Goal: Task Accomplishment & Management: Complete application form

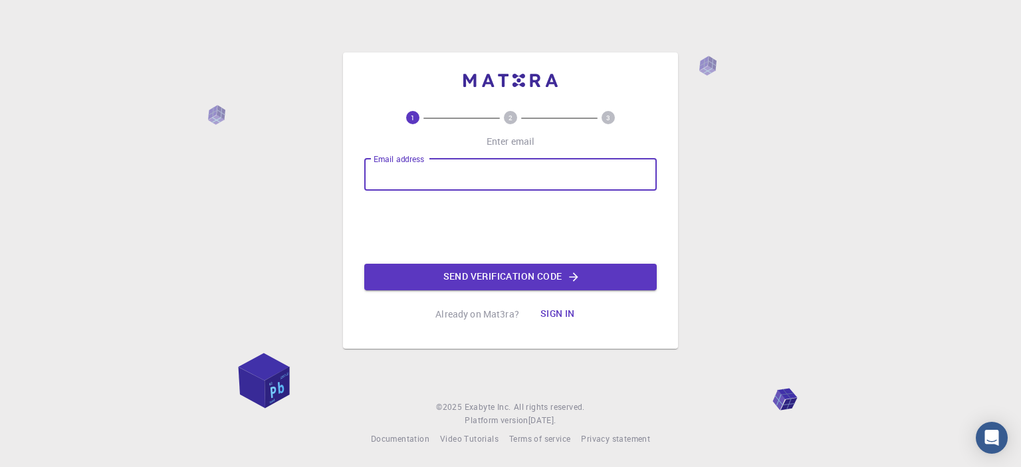
type input "[EMAIL_ADDRESS][DOMAIN_NAME]"
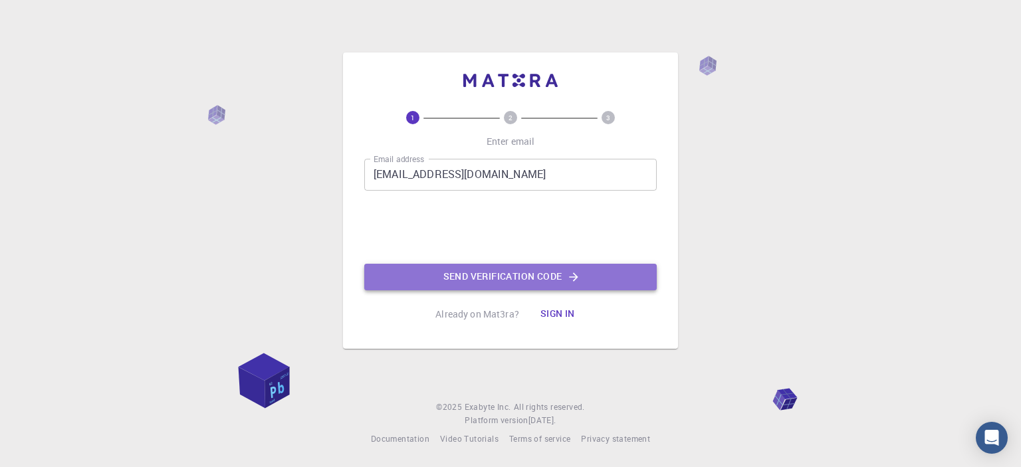
click at [459, 276] on button "Send verification code" at bounding box center [510, 277] width 292 height 27
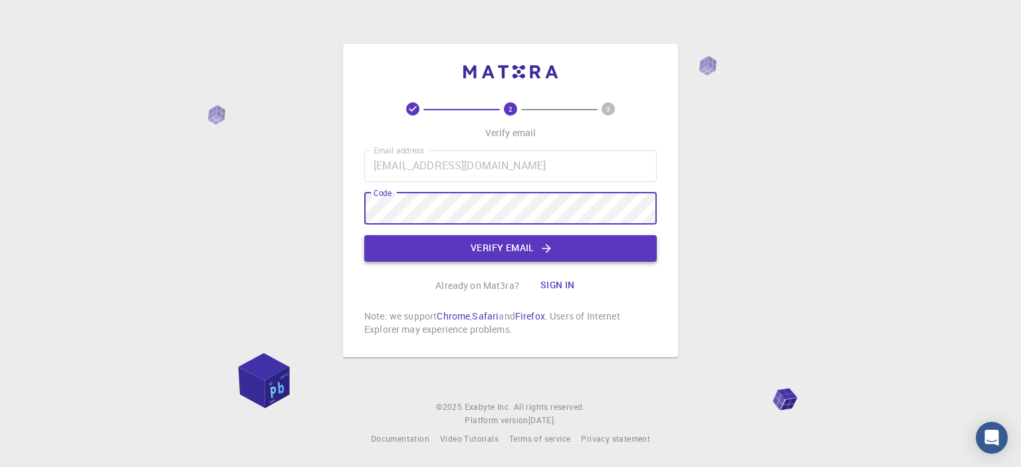
click at [462, 245] on button "Verify email" at bounding box center [510, 248] width 292 height 27
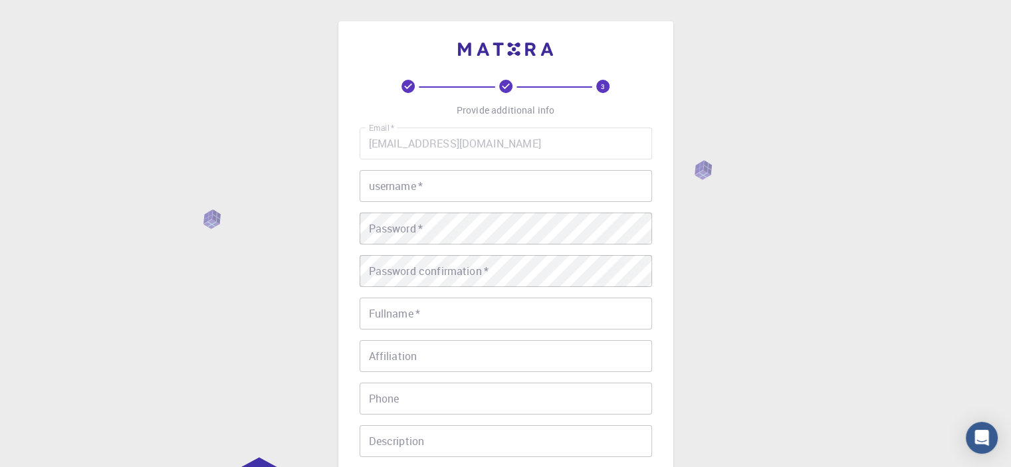
click at [453, 195] on input "username   *" at bounding box center [506, 186] width 292 height 32
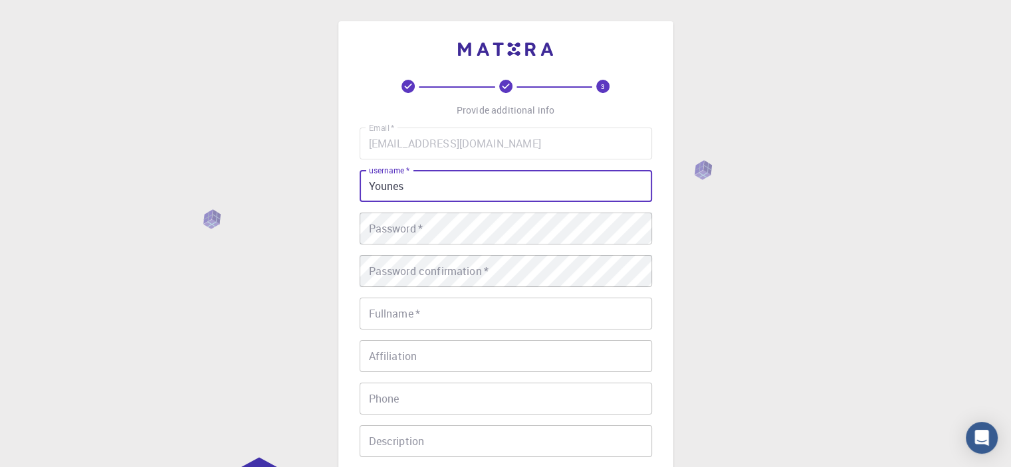
type input "Younes"
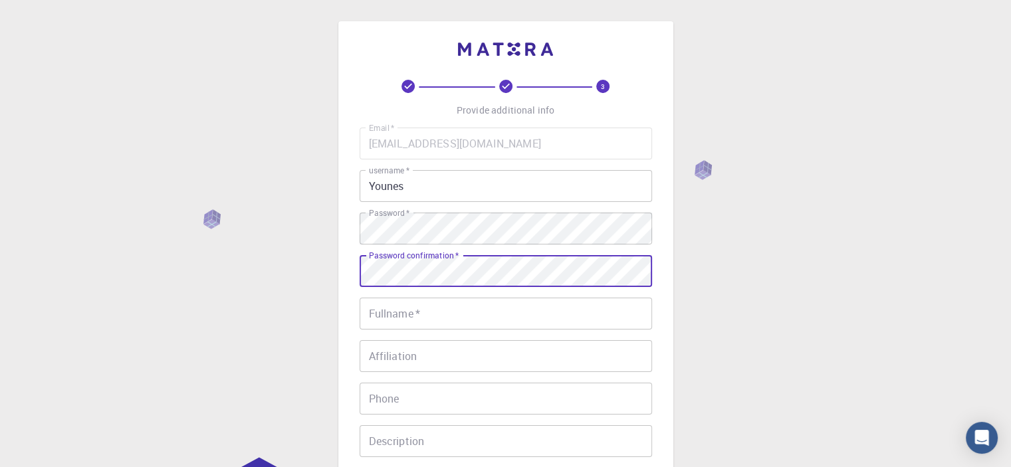
scroll to position [77, 0]
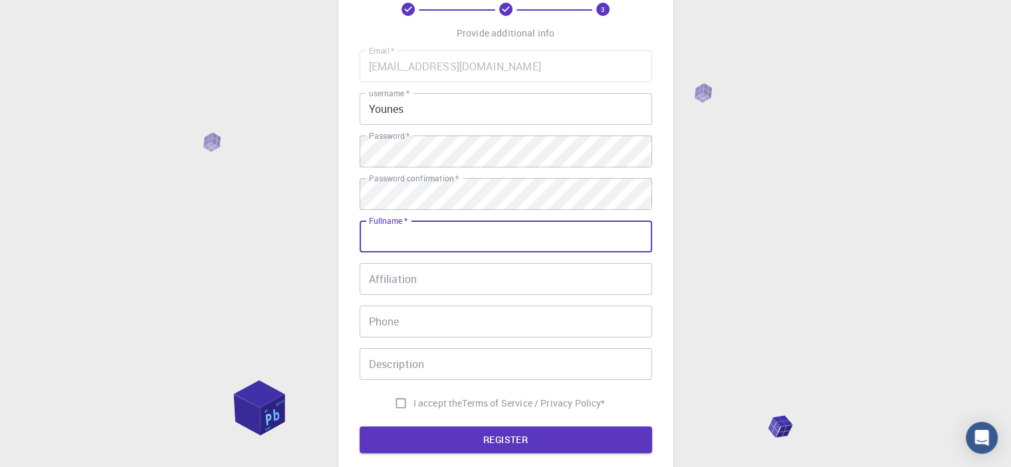
click at [436, 241] on input "Fullname   *" at bounding box center [506, 237] width 292 height 32
type input "[PERSON_NAME]"
click at [430, 273] on input "Affiliation" at bounding box center [506, 279] width 292 height 32
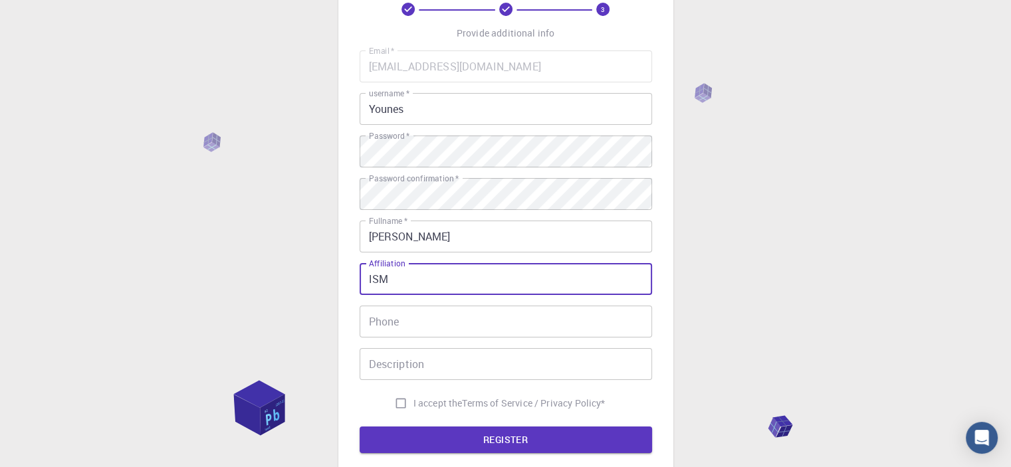
type input "ISM"
click at [419, 315] on input "Phone" at bounding box center [506, 322] width 292 height 32
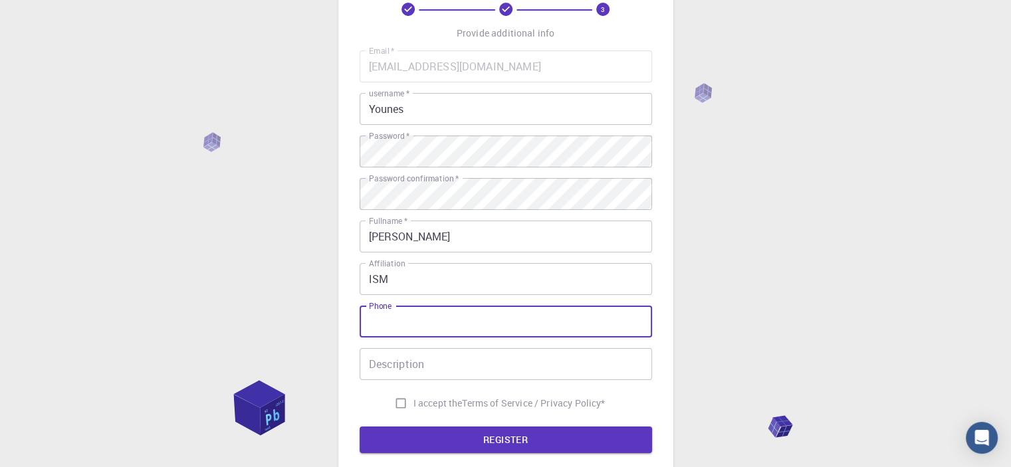
type input "0748537462"
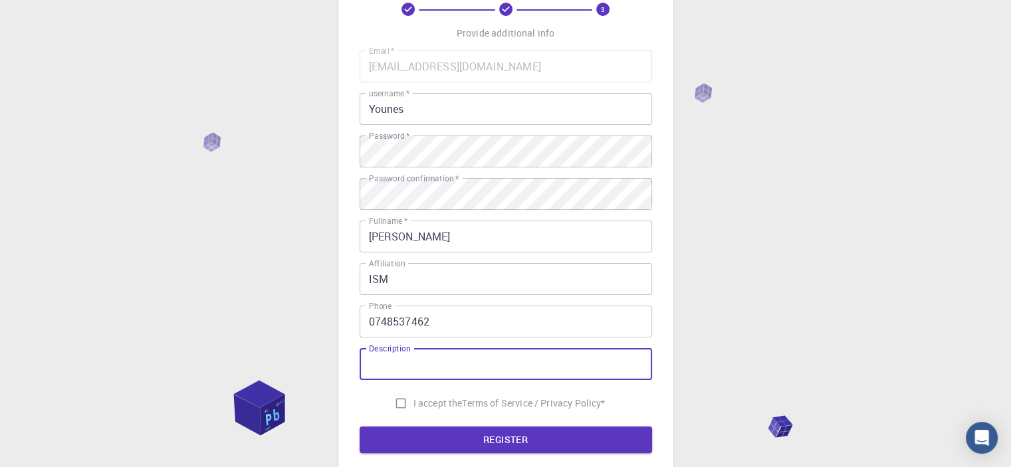
click at [433, 359] on input "Description" at bounding box center [506, 364] width 292 height 32
type input "PhD"
click at [444, 405] on span "I accept the" at bounding box center [437, 403] width 49 height 13
click at [413, 405] on input "I accept the Terms of Service / Privacy Policy *" at bounding box center [400, 403] width 25 height 25
checkbox input "true"
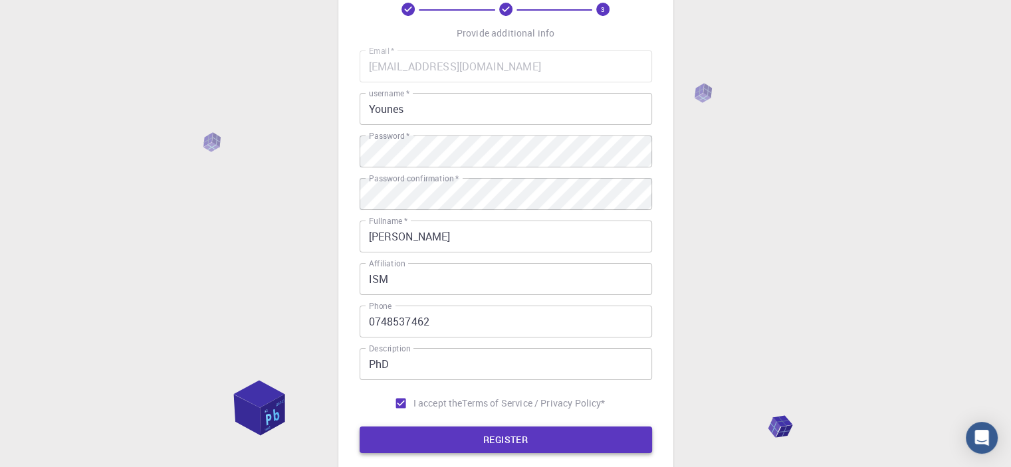
click at [461, 435] on button "REGISTER" at bounding box center [506, 440] width 292 height 27
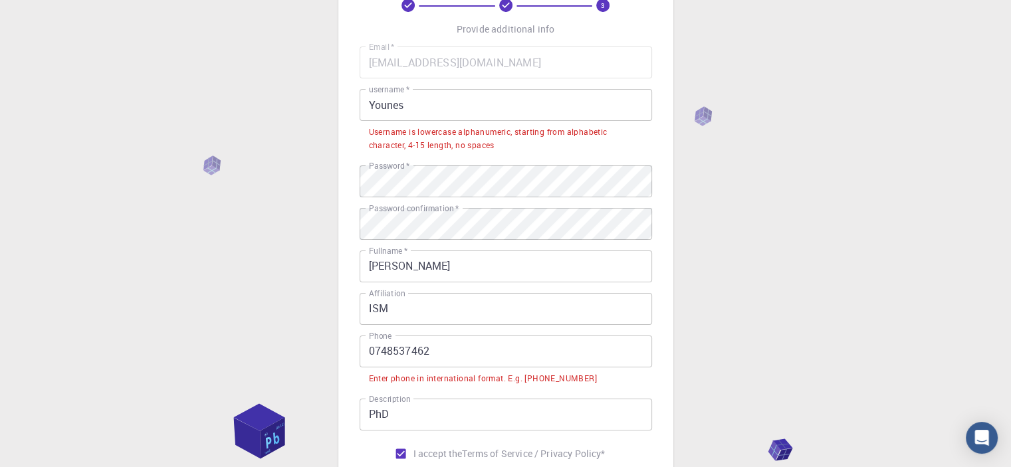
scroll to position [80, 0]
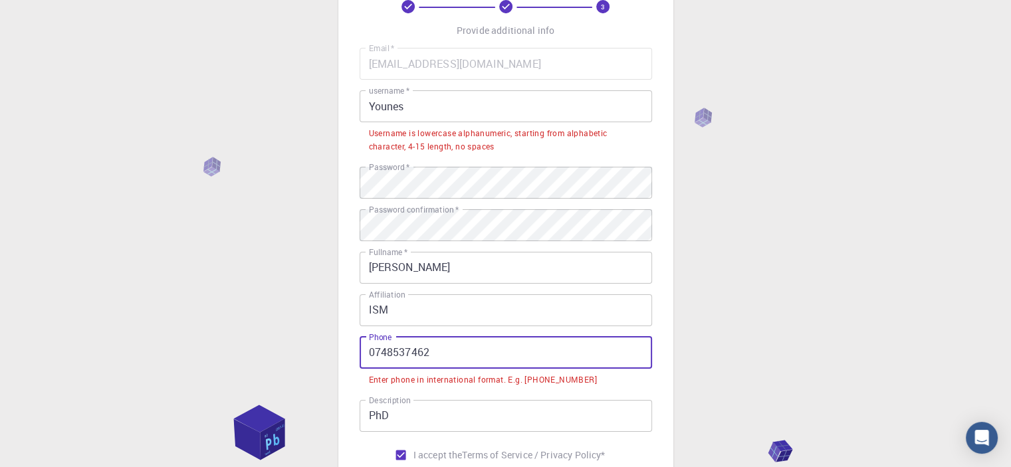
click at [368, 354] on input "0748537462" at bounding box center [506, 353] width 292 height 32
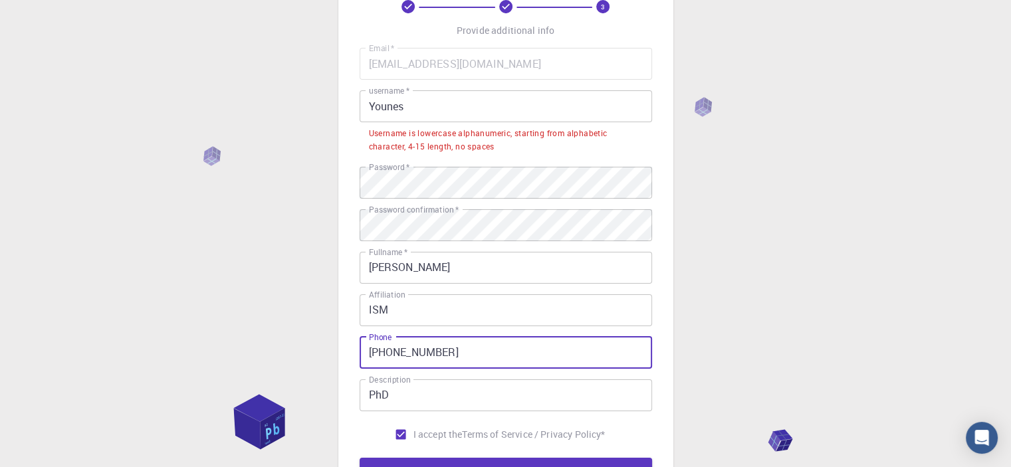
type input "[PHONE_NUMBER]"
click at [372, 109] on input "Younes" at bounding box center [506, 106] width 292 height 32
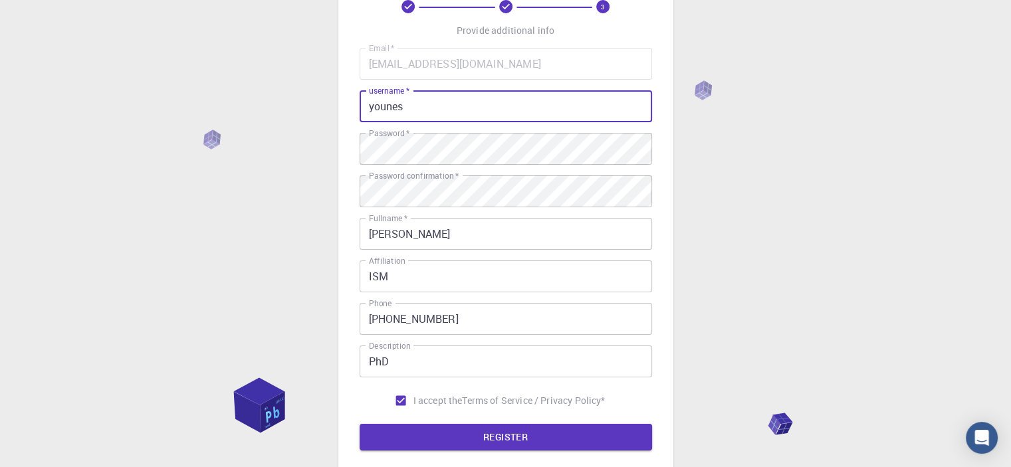
scroll to position [93, 0]
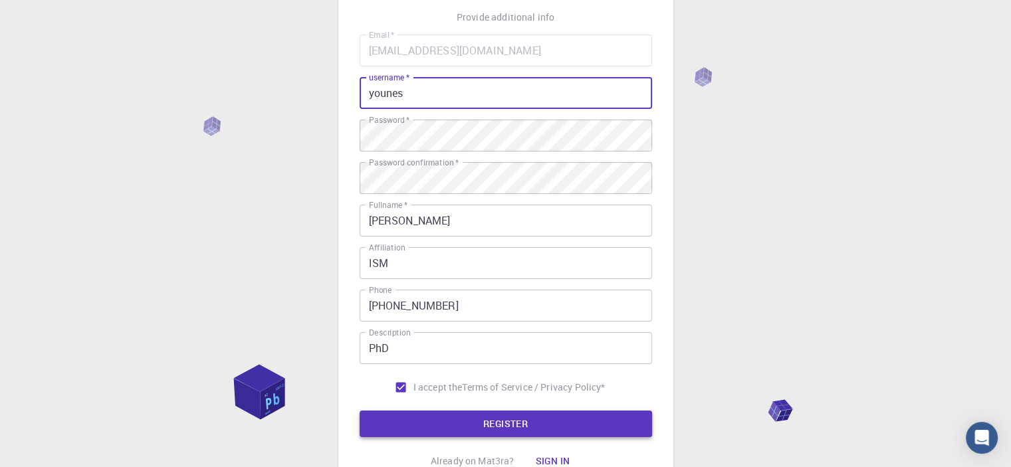
click at [522, 424] on button "REGISTER" at bounding box center [506, 424] width 292 height 27
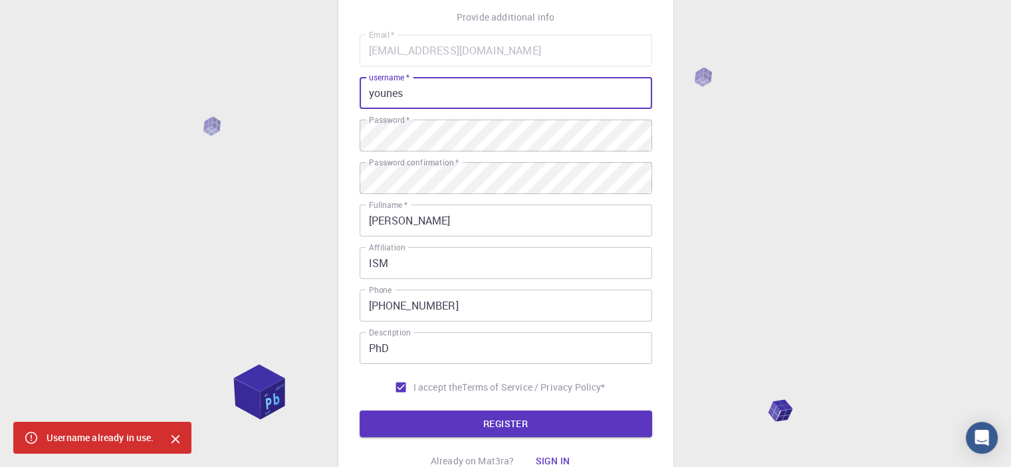
drag, startPoint x: 418, startPoint y: 96, endPoint x: 354, endPoint y: 96, distance: 63.8
click at [354, 96] on div "3 Provide additional info Email   * [EMAIL_ADDRESS][DOMAIN_NAME] Email   * user…" at bounding box center [505, 212] width 335 height 568
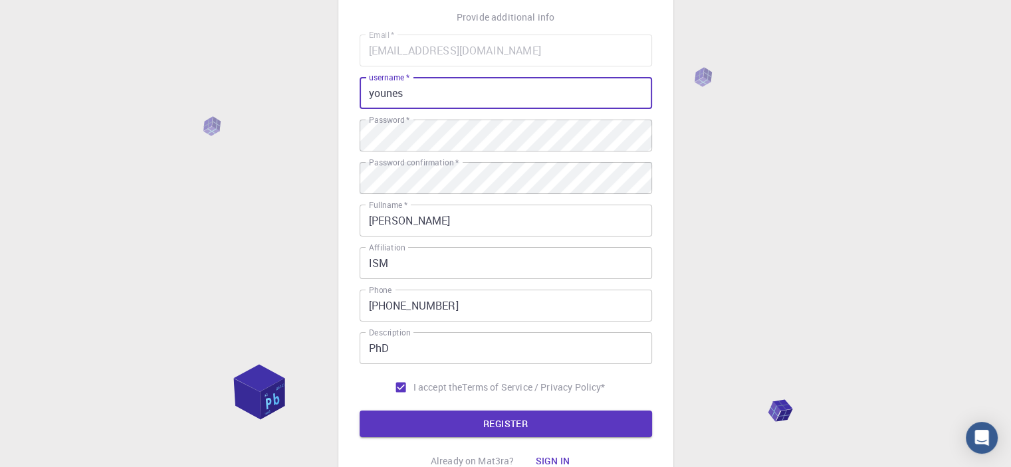
click at [422, 85] on input "younes" at bounding box center [506, 93] width 292 height 32
type input "younes1995"
click at [505, 423] on button "REGISTER" at bounding box center [506, 424] width 292 height 27
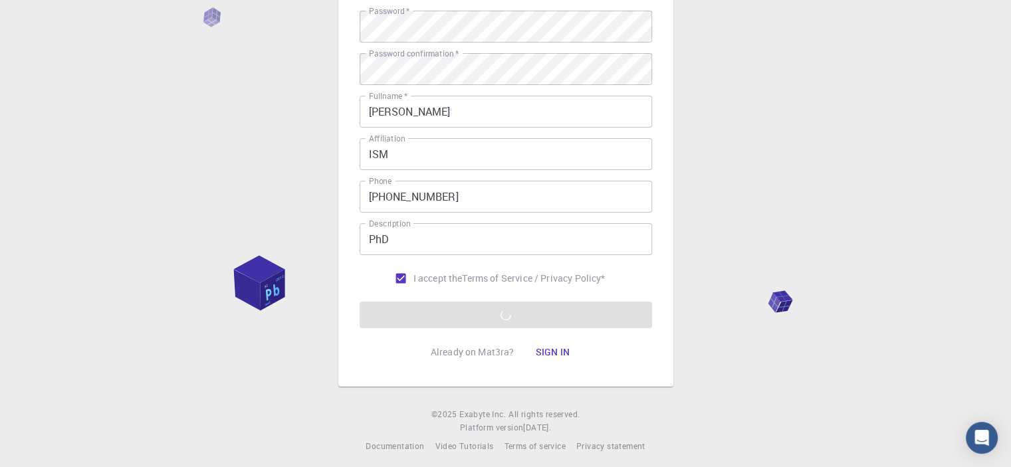
scroll to position [202, 0]
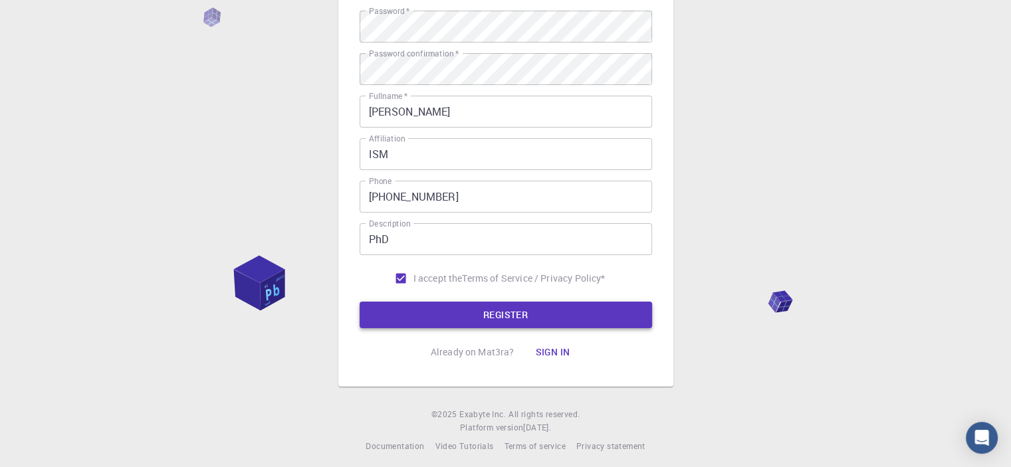
click at [490, 310] on button "REGISTER" at bounding box center [506, 315] width 292 height 27
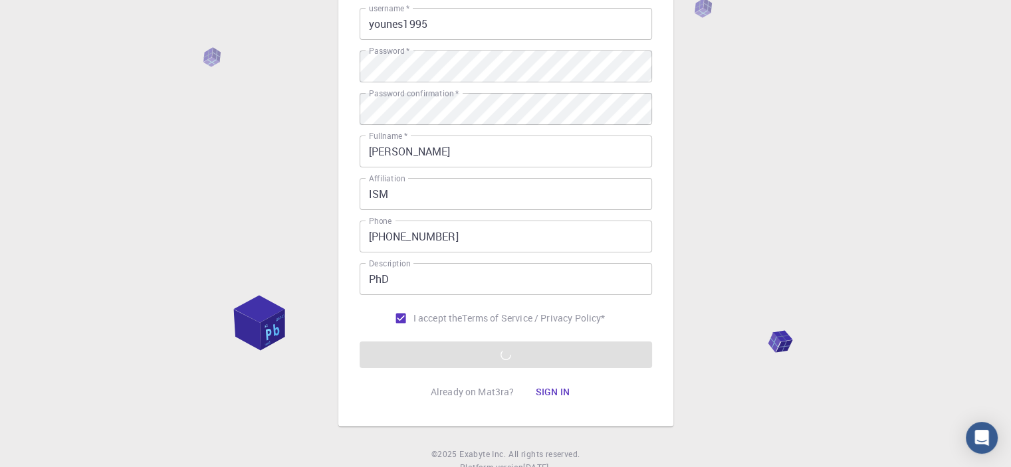
scroll to position [0, 0]
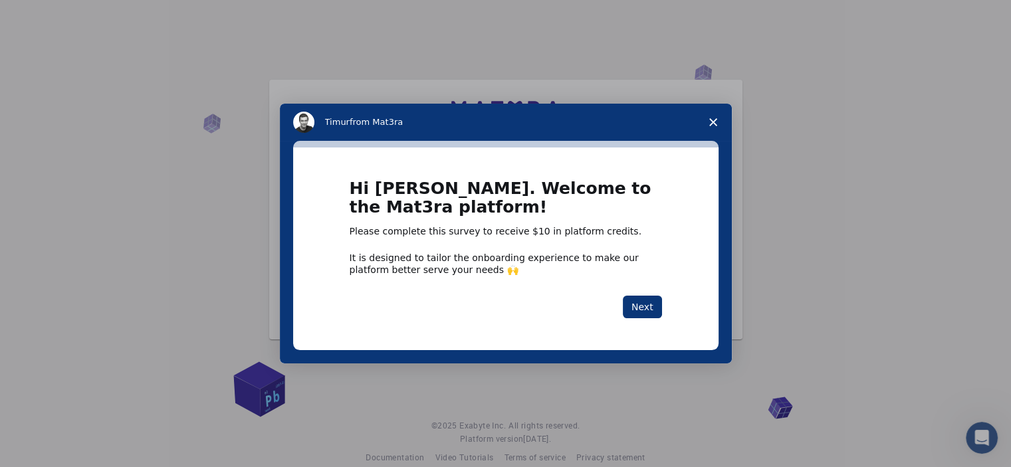
click at [713, 122] on polygon "Close survey" at bounding box center [713, 122] width 8 height 8
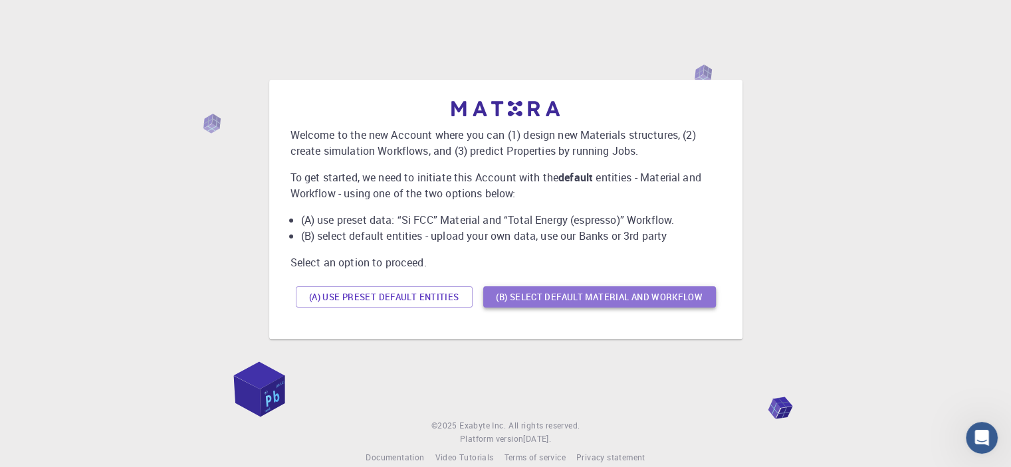
click at [548, 297] on button "(B) Select default material and workflow" at bounding box center [599, 296] width 233 height 21
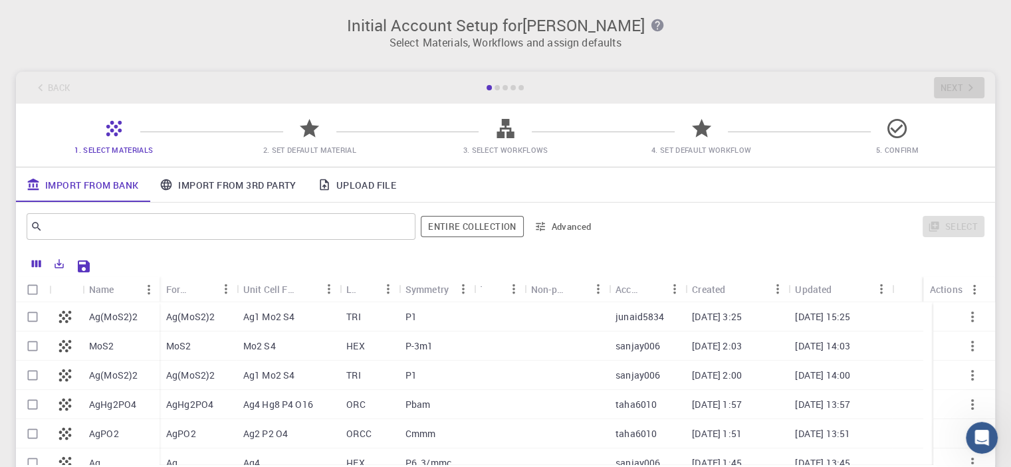
scroll to position [48, 0]
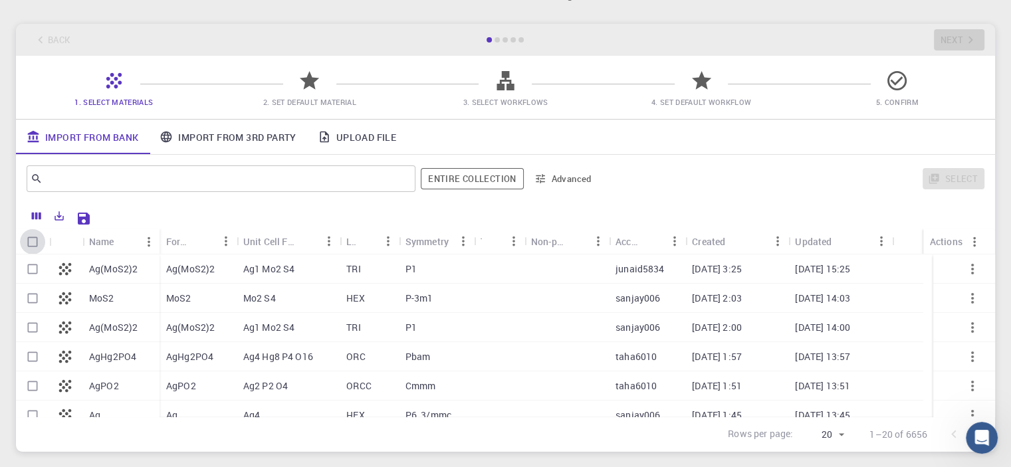
click at [35, 246] on input "Select all rows" at bounding box center [32, 241] width 25 height 25
checkbox input "true"
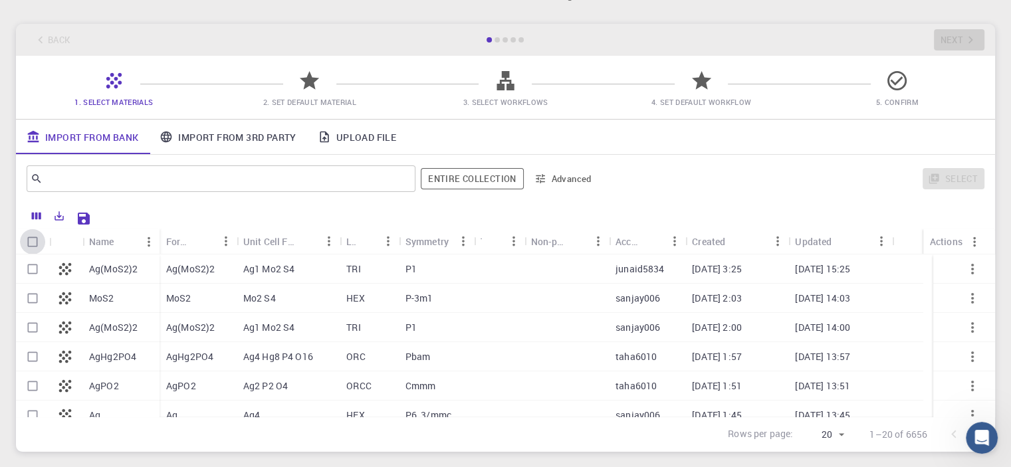
checkbox input "true"
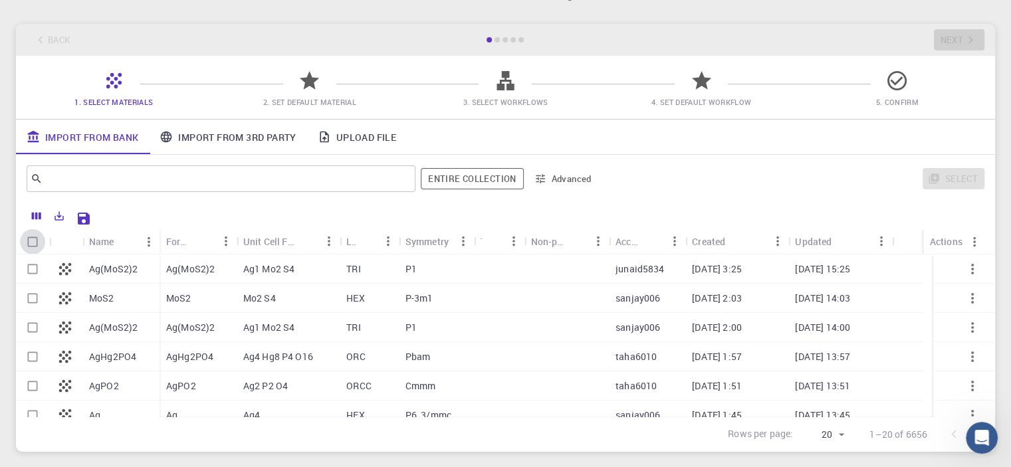
checkbox input "true"
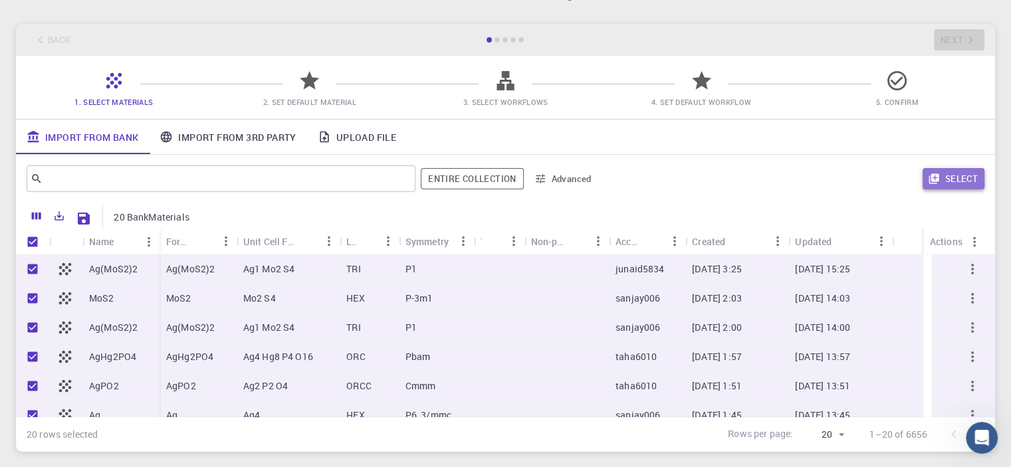
click at [955, 175] on button "Select" at bounding box center [954, 178] width 62 height 21
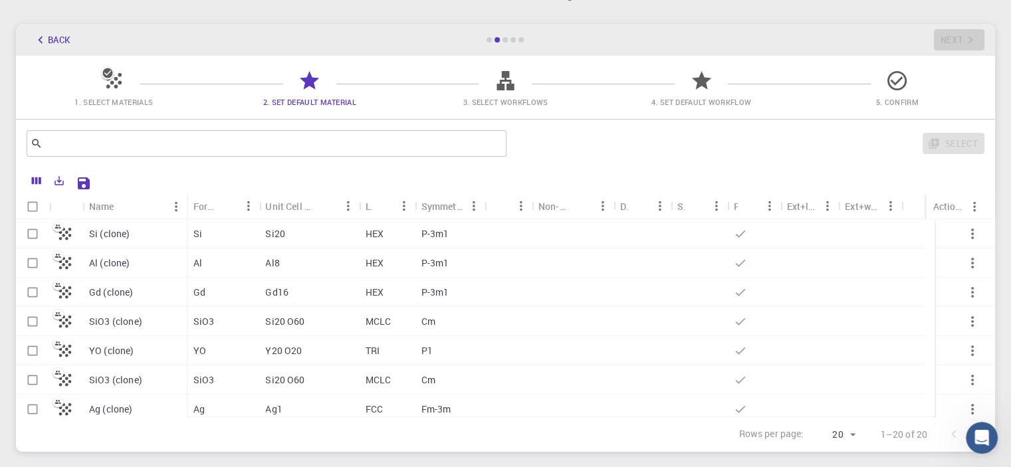
scroll to position [72, 0]
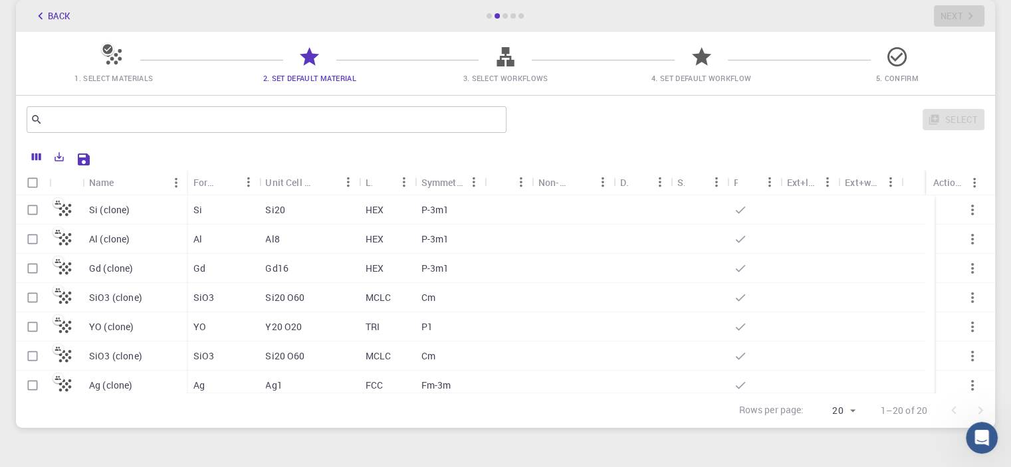
click at [30, 183] on input "Select all rows" at bounding box center [32, 182] width 25 height 25
checkbox input "true"
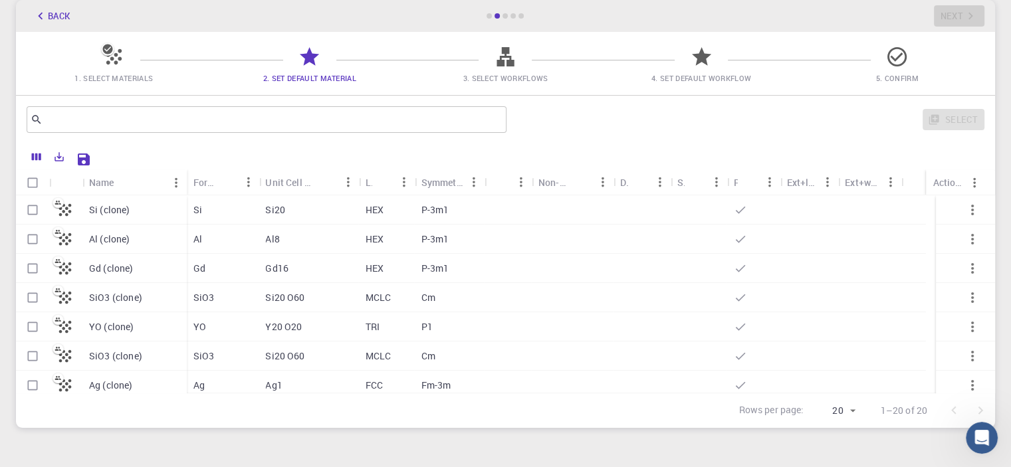
checkbox input "true"
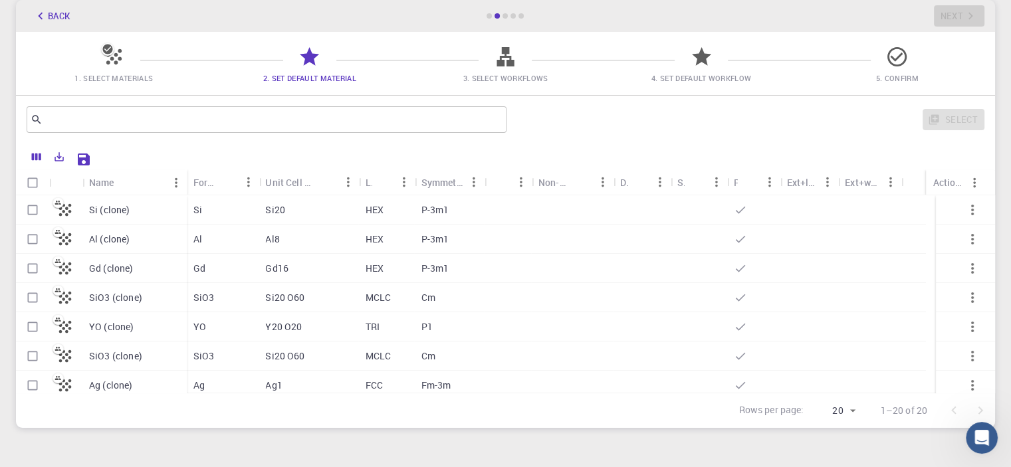
checkbox input "true"
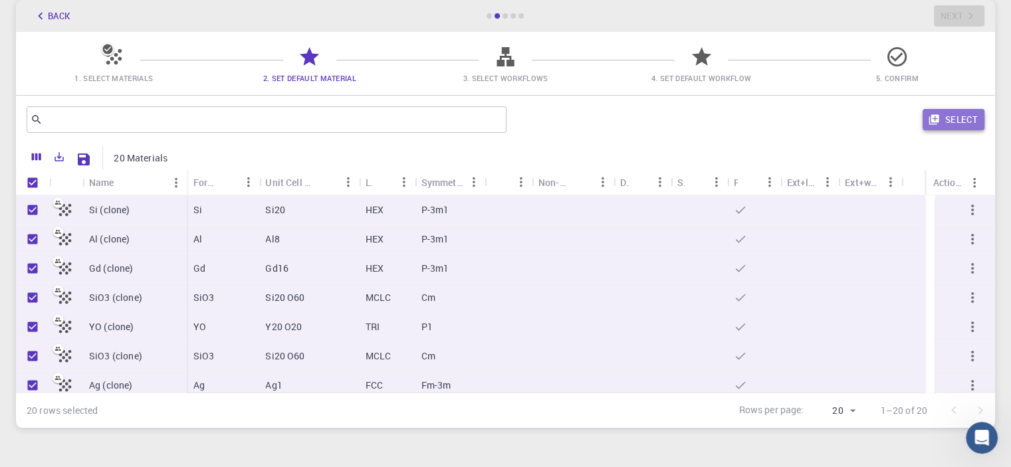
click at [960, 120] on button "Select" at bounding box center [954, 119] width 62 height 21
checkbox input "false"
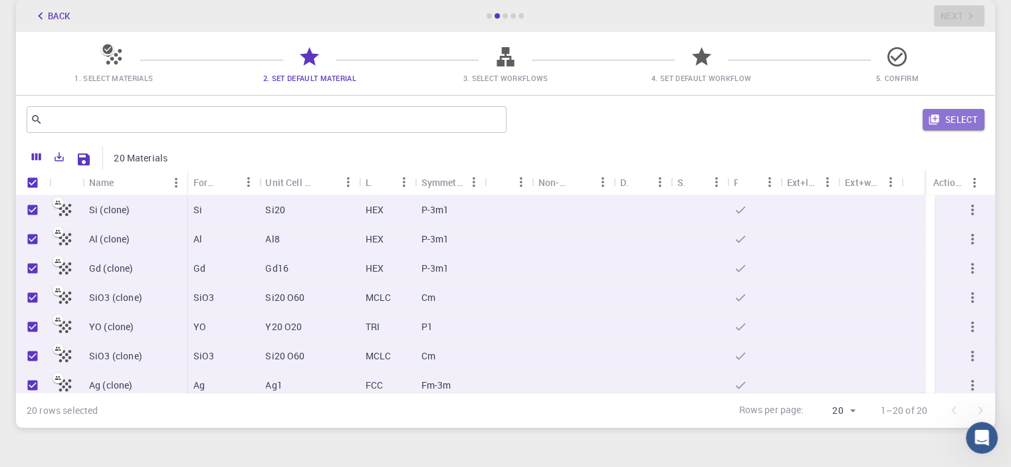
checkbox input "false"
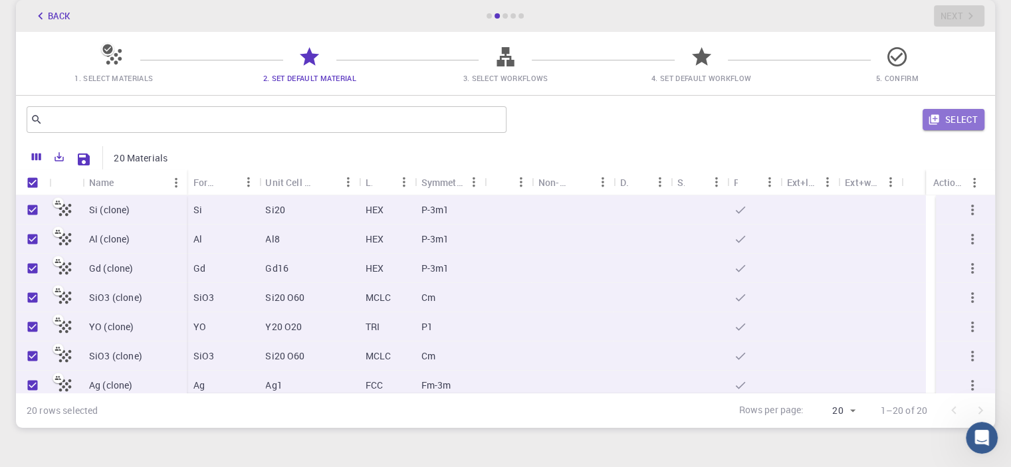
checkbox input "false"
